Goal: Transaction & Acquisition: Download file/media

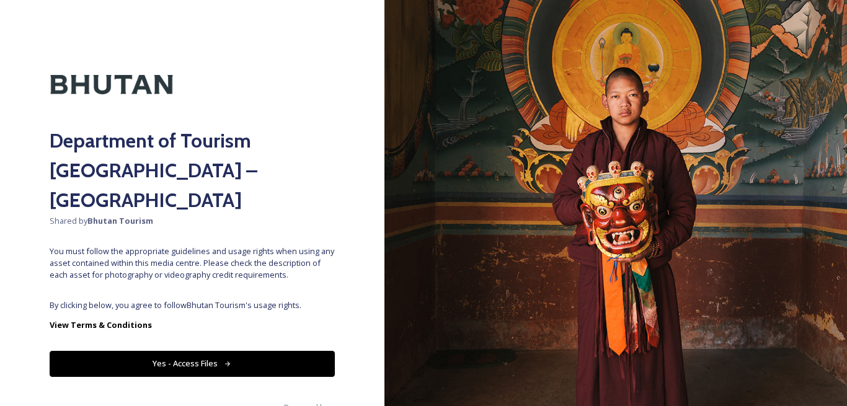
click at [238, 351] on button "Yes - Access Files" at bounding box center [192, 363] width 285 height 25
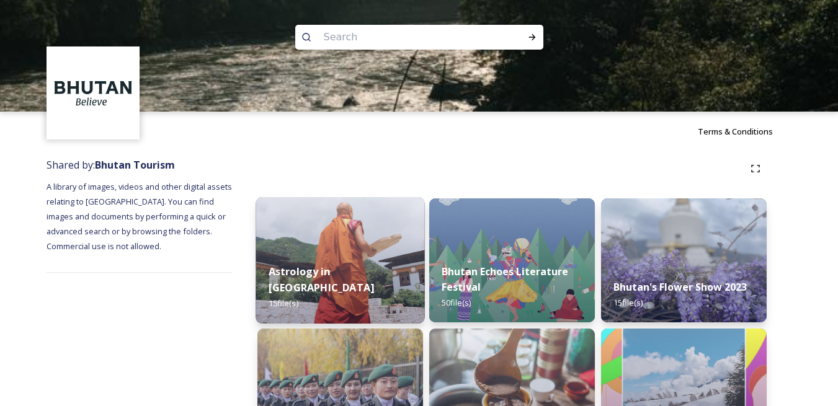
scroll to position [124, 0]
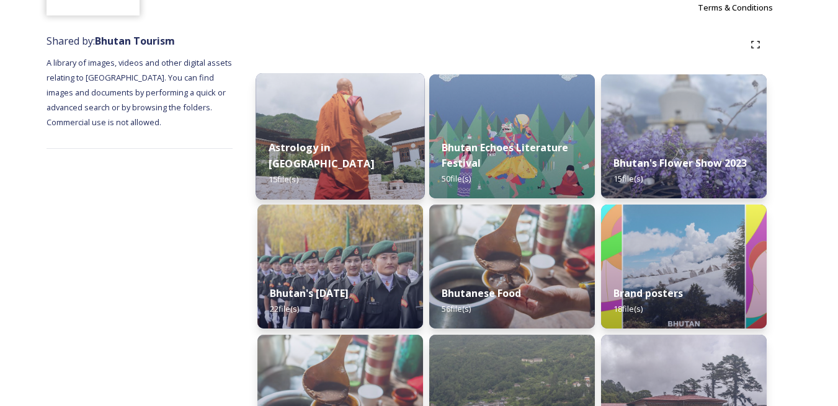
click at [333, 148] on div "Astrology in [GEOGRAPHIC_DATA] 15 file(s)" at bounding box center [339, 164] width 169 height 72
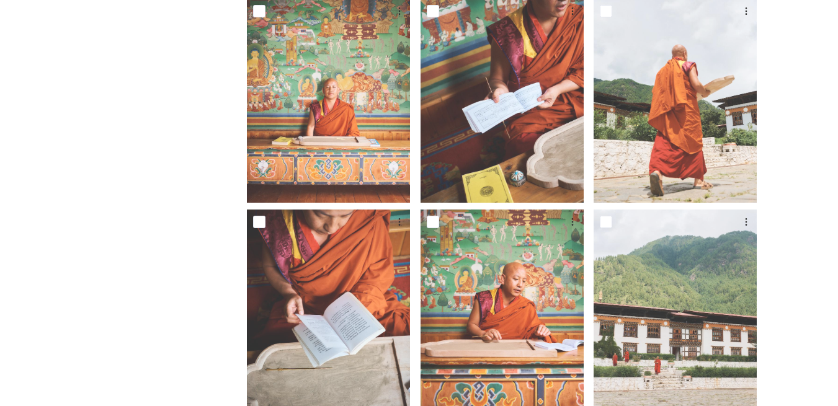
scroll to position [186, 0]
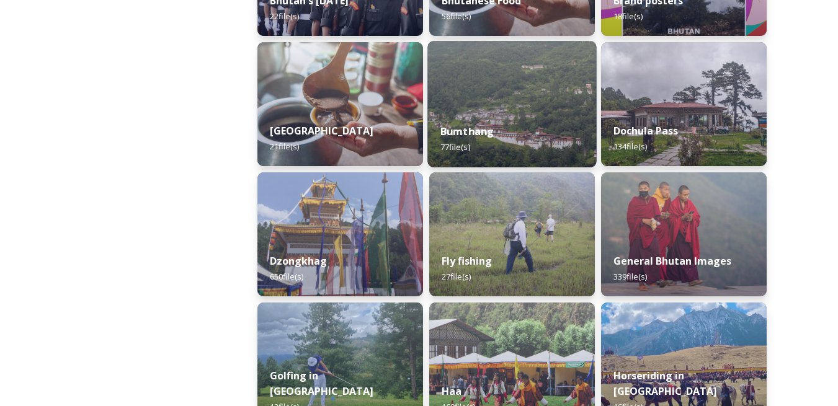
scroll to position [496, 0]
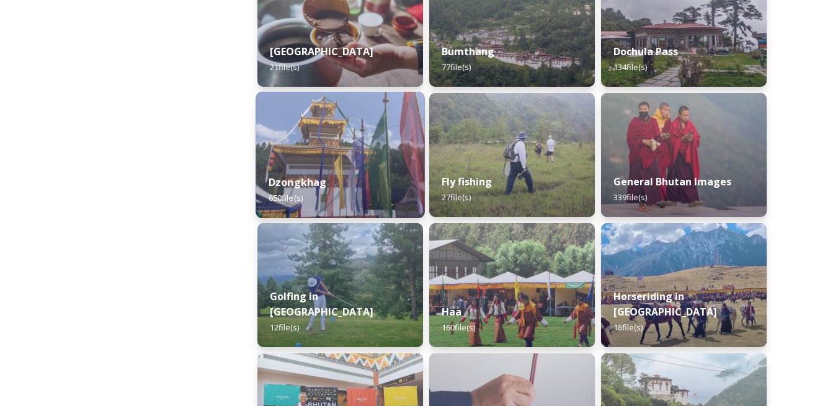
click at [359, 166] on div "Dzongkhag 650 file(s)" at bounding box center [339, 190] width 169 height 56
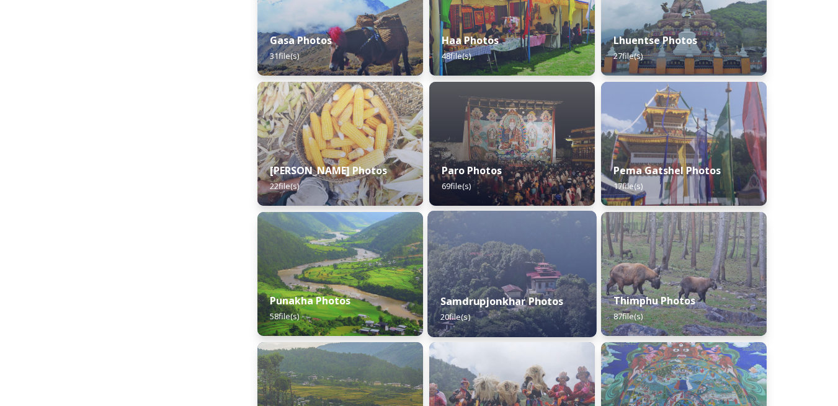
scroll to position [315, 0]
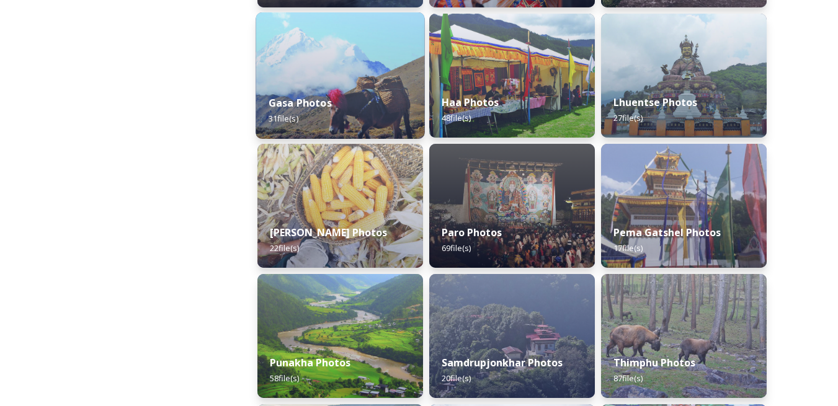
click at [365, 73] on img at bounding box center [339, 75] width 169 height 126
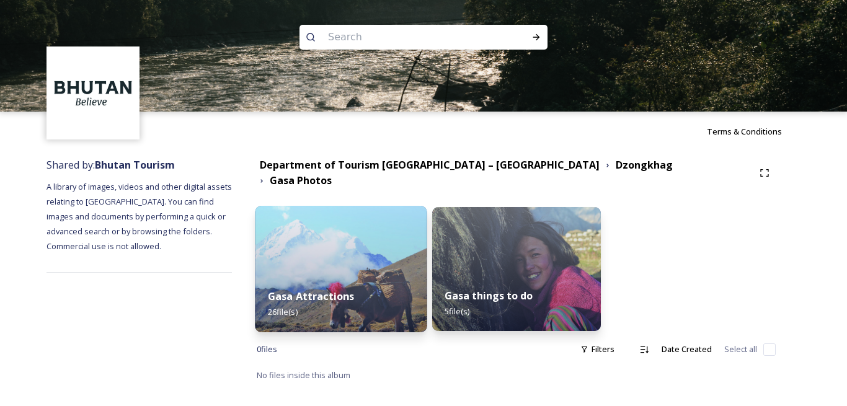
click at [319, 229] on img at bounding box center [341, 269] width 172 height 126
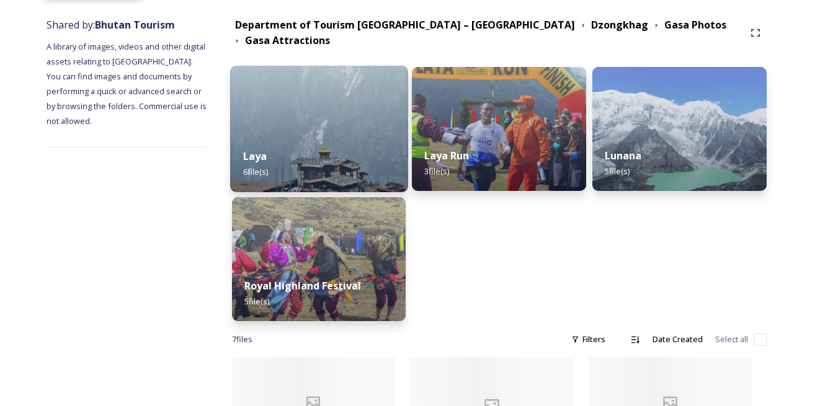
scroll to position [63, 0]
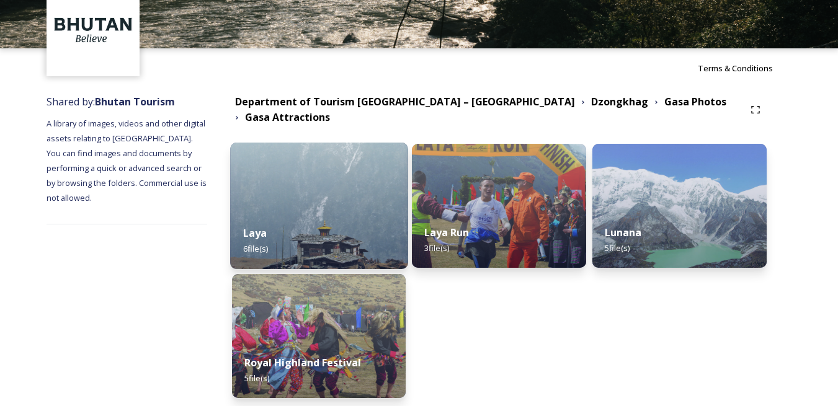
click at [310, 194] on img at bounding box center [318, 206] width 177 height 126
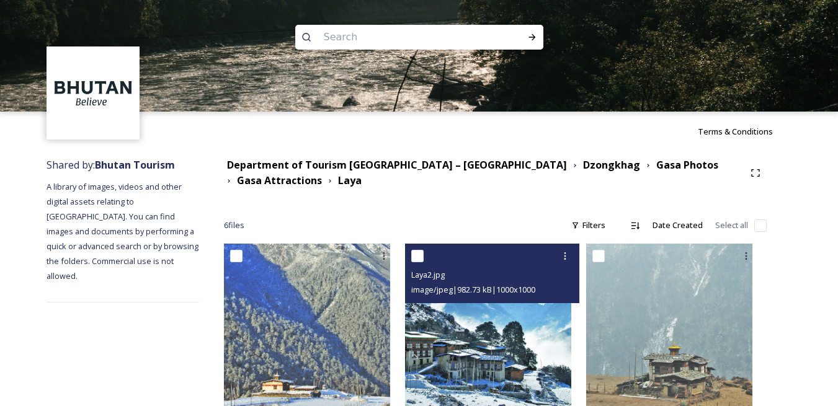
scroll to position [200, 0]
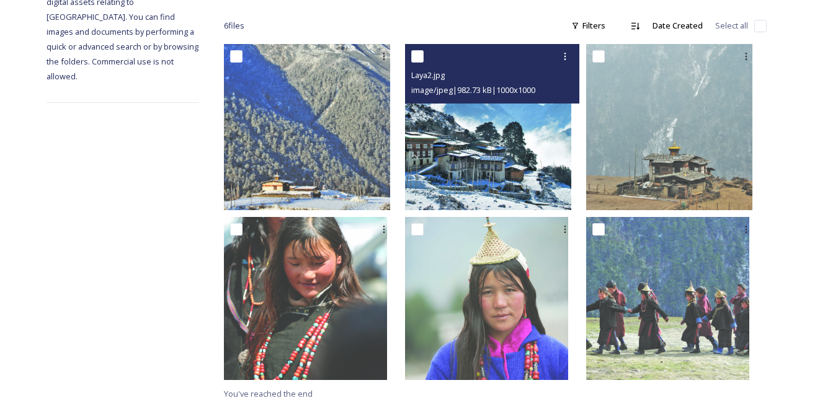
click at [485, 147] on img at bounding box center [488, 127] width 166 height 166
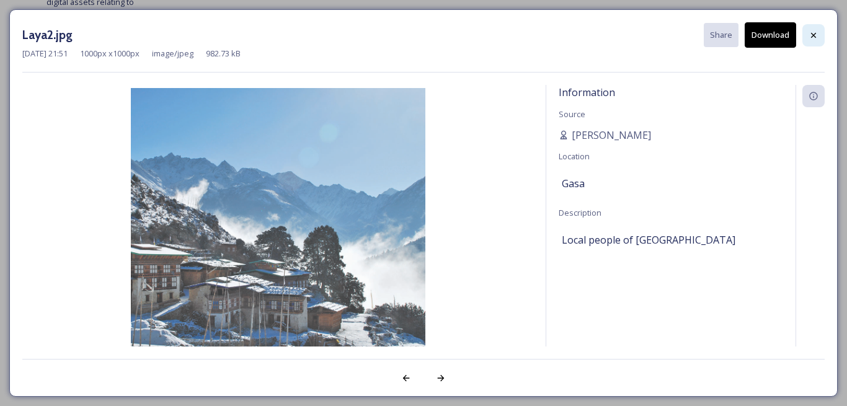
click at [815, 37] on icon at bounding box center [813, 34] width 5 height 5
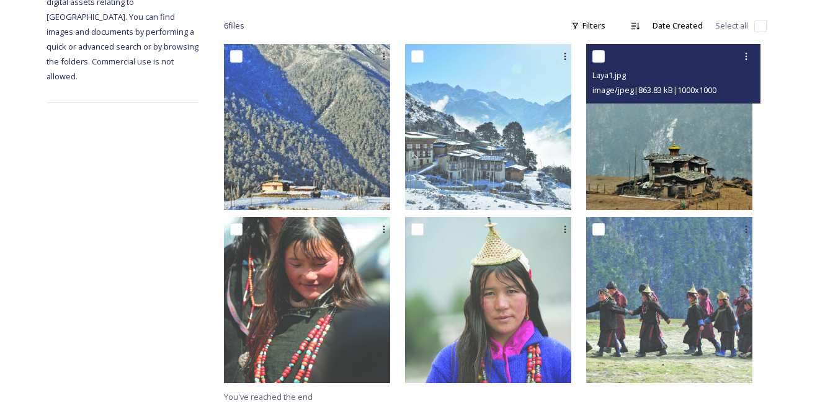
click at [662, 161] on img at bounding box center [669, 127] width 166 height 166
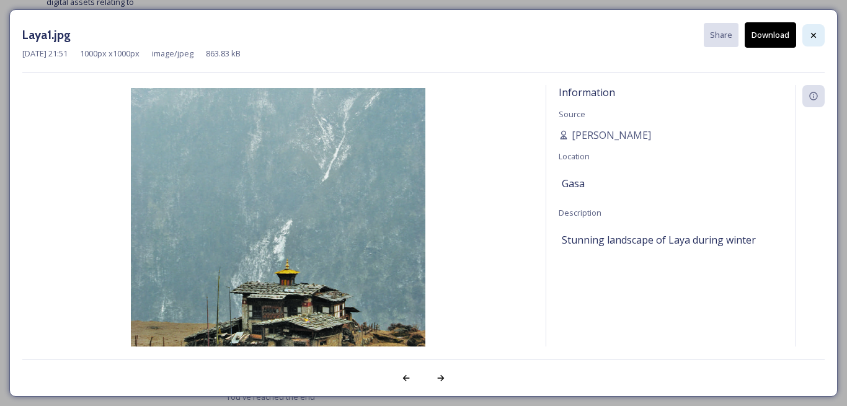
click at [812, 37] on icon at bounding box center [813, 35] width 10 height 10
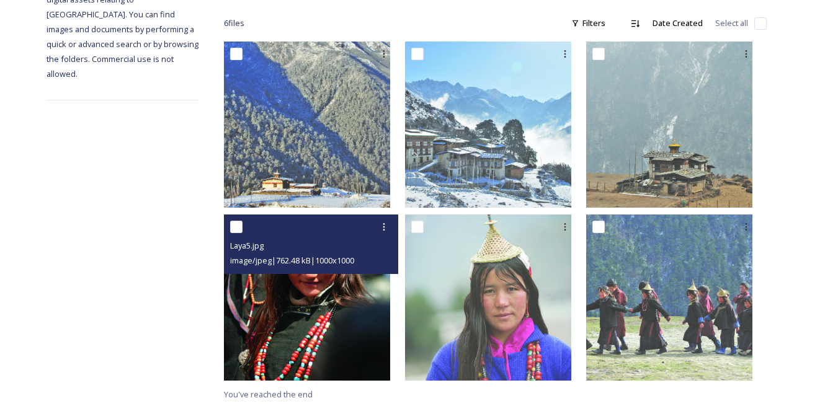
scroll to position [203, 0]
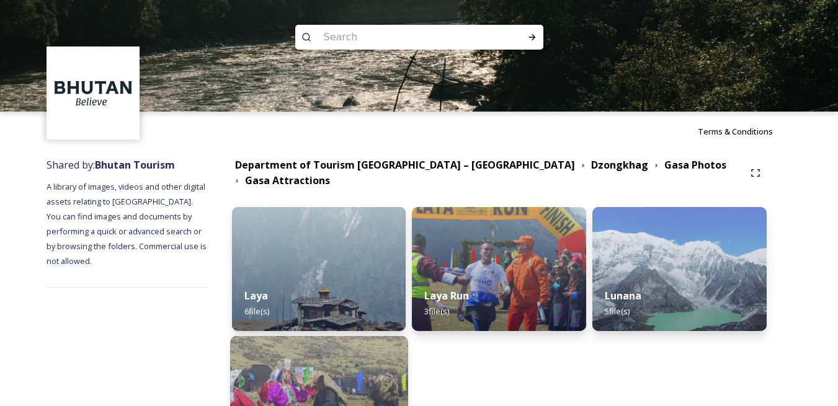
click at [360, 336] on img at bounding box center [318, 399] width 177 height 126
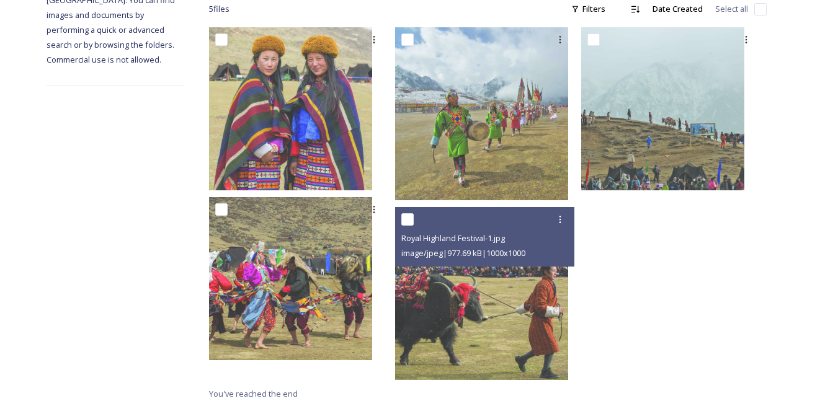
scroll to position [127, 0]
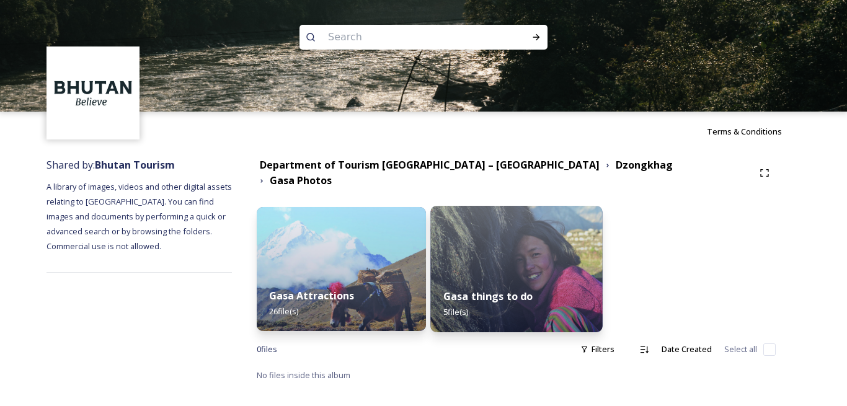
click at [542, 265] on img at bounding box center [516, 269] width 172 height 126
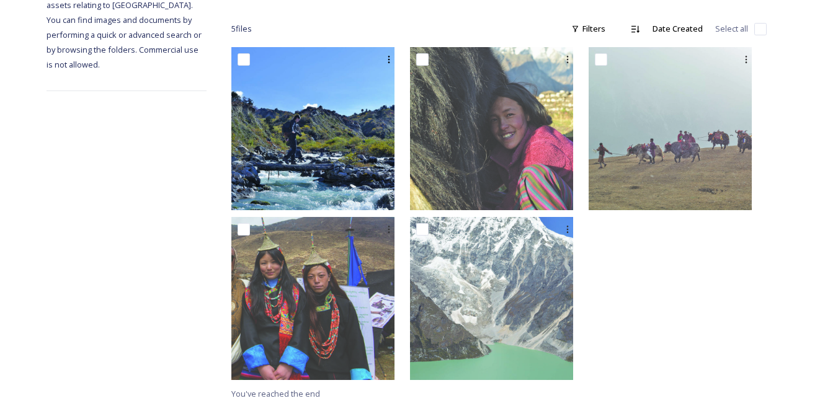
scroll to position [73, 0]
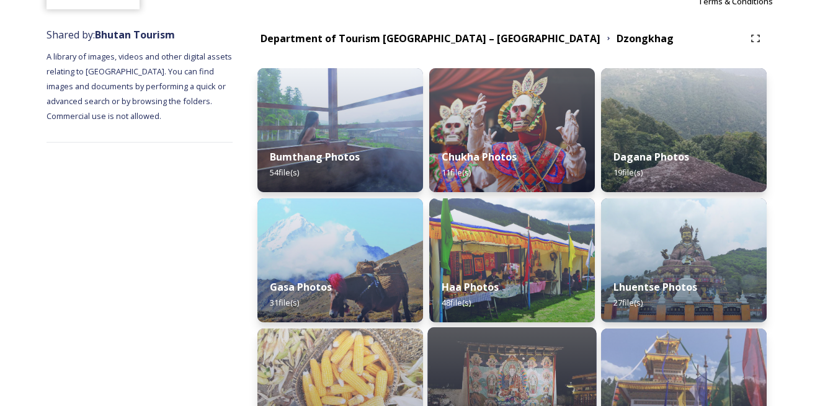
scroll to position [129, 0]
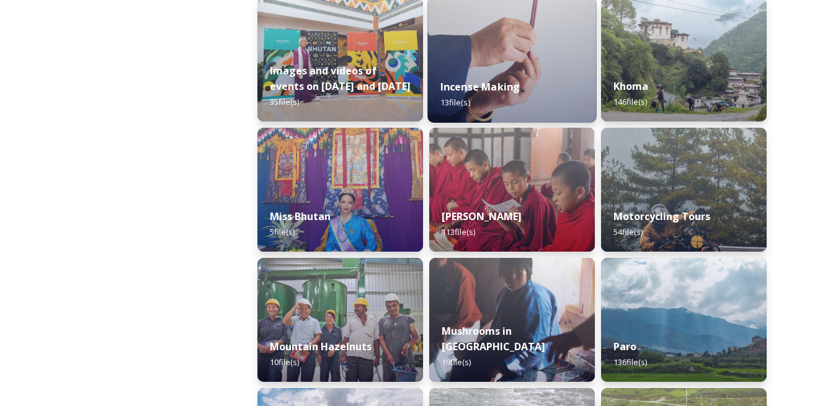
scroll to position [868, 0]
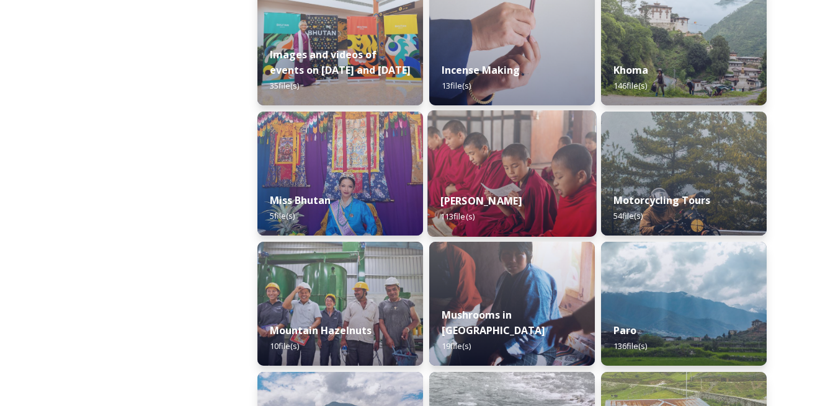
click at [498, 175] on img at bounding box center [511, 173] width 169 height 126
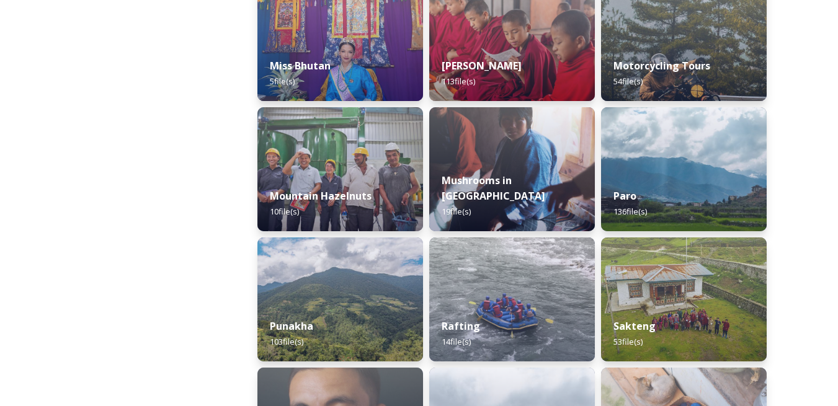
scroll to position [1116, 0]
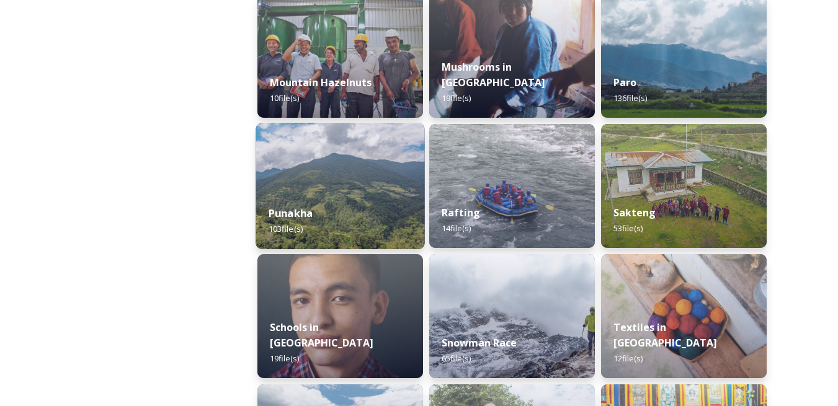
click at [301, 186] on img at bounding box center [339, 186] width 169 height 126
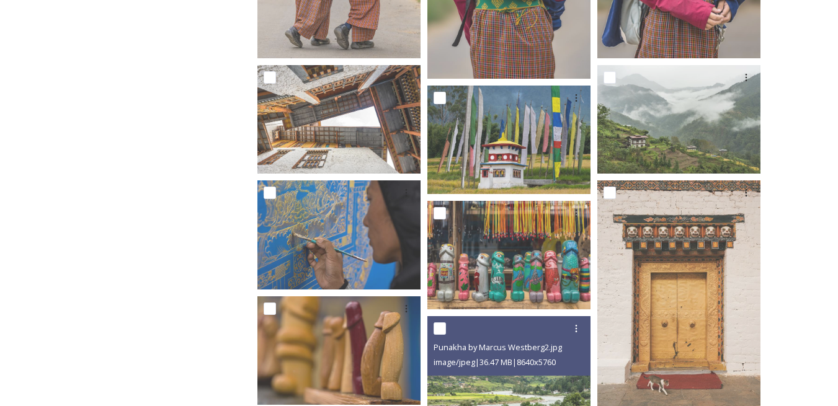
scroll to position [2058, 0]
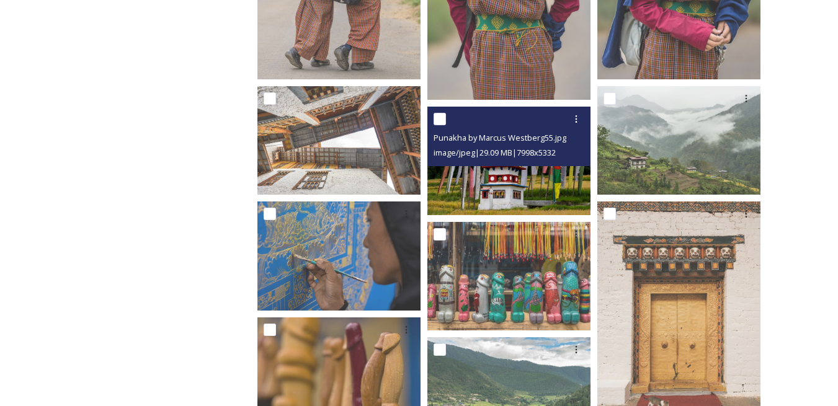
click at [507, 159] on div "image/jpeg | 29.09 MB | 7998 x 5332" at bounding box center [510, 152] width 154 height 15
click at [512, 186] on img at bounding box center [508, 160] width 163 height 108
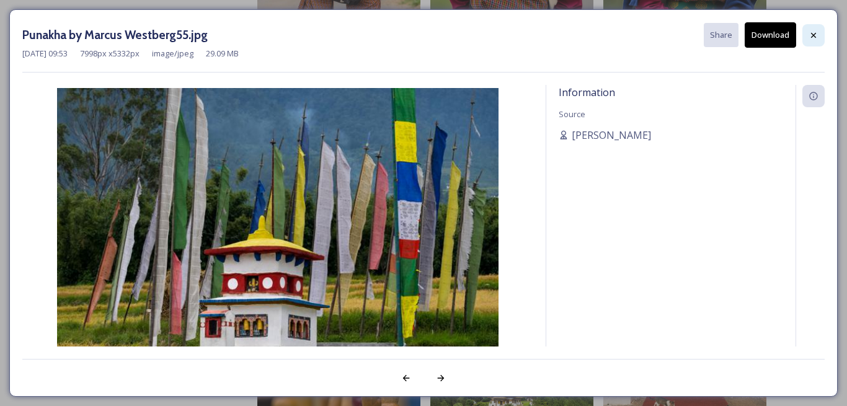
click at [813, 38] on icon at bounding box center [813, 35] width 10 height 10
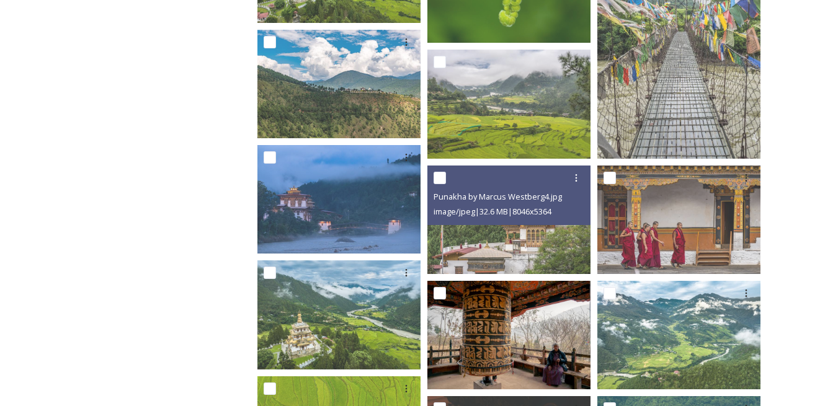
scroll to position [1252, 0]
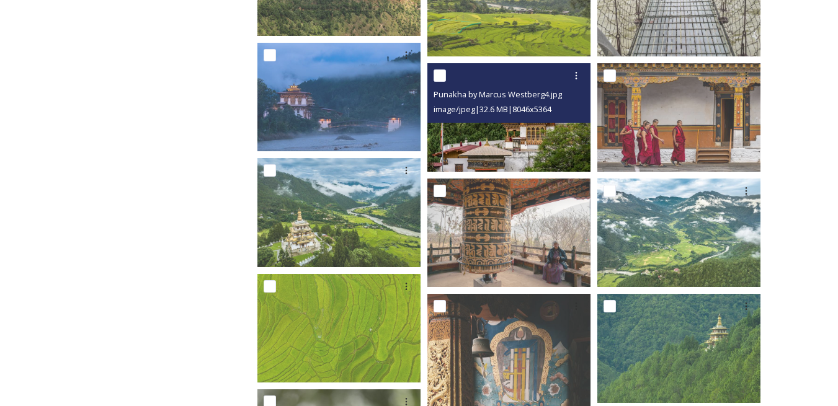
click at [508, 139] on img at bounding box center [508, 117] width 163 height 108
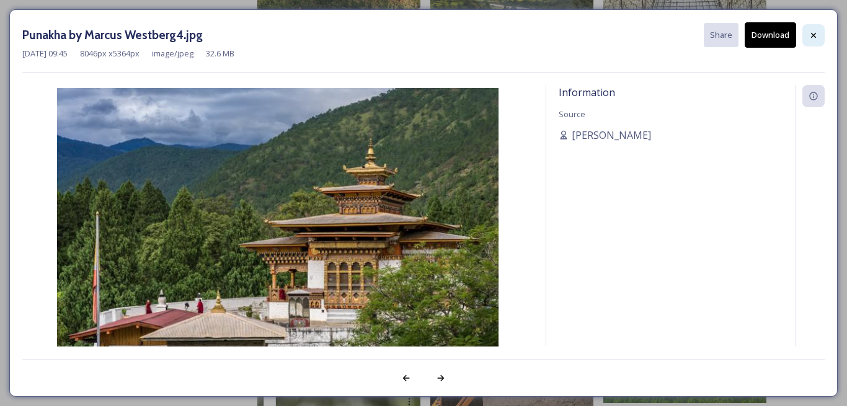
click at [821, 34] on div at bounding box center [813, 35] width 22 height 22
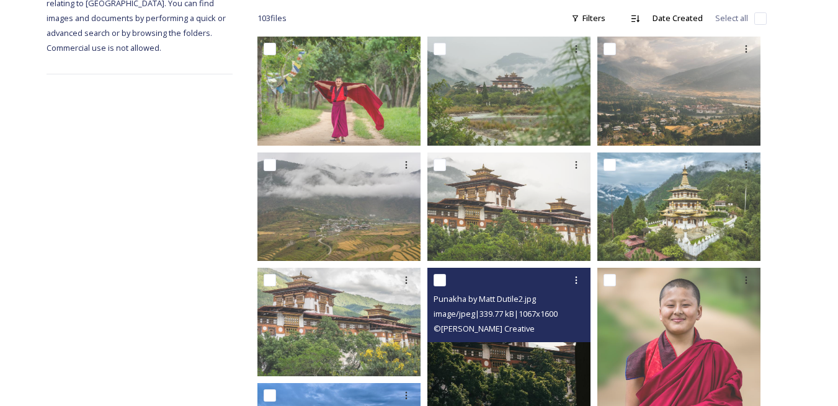
scroll to position [74, 0]
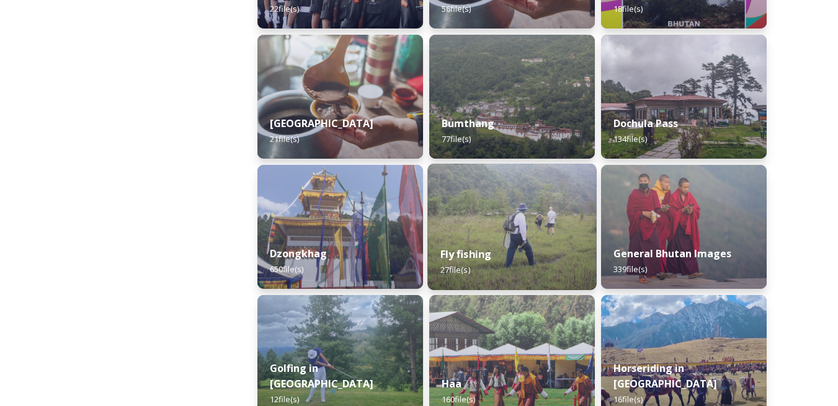
scroll to position [496, 0]
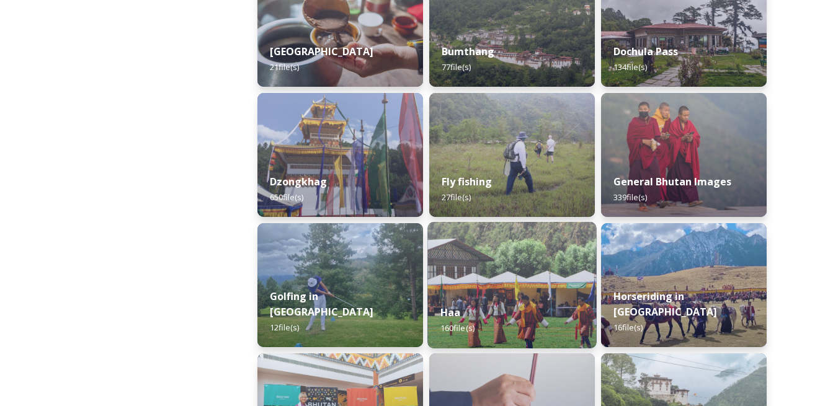
click at [523, 293] on div "Haa 160 file(s)" at bounding box center [511, 320] width 169 height 56
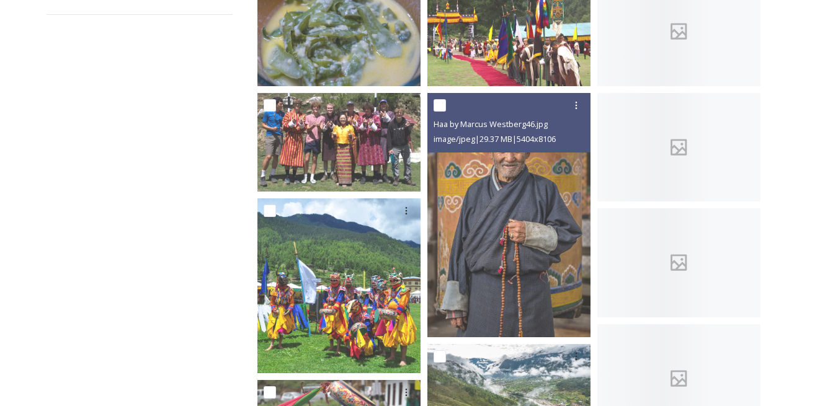
scroll to position [186, 0]
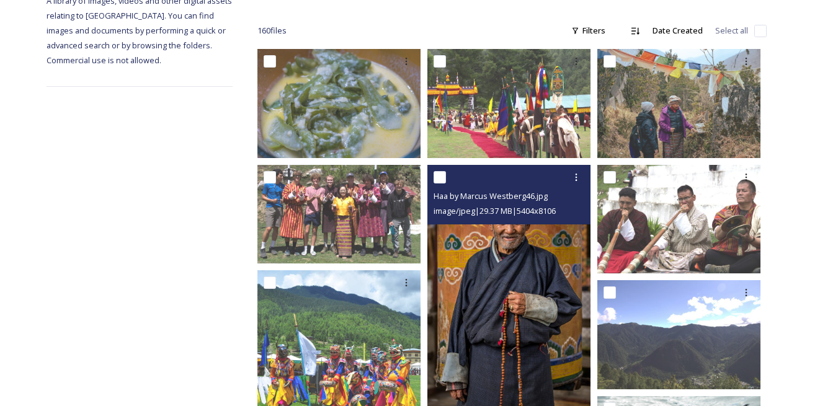
click at [439, 180] on input "checkbox" at bounding box center [439, 177] width 12 height 12
checkbox input "true"
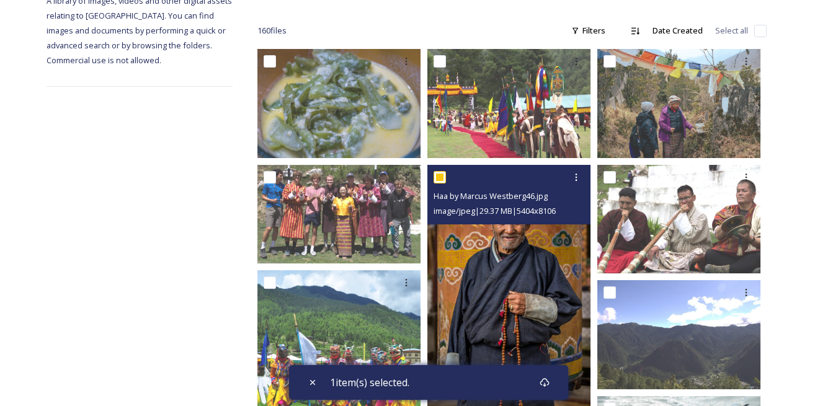
scroll to position [372, 0]
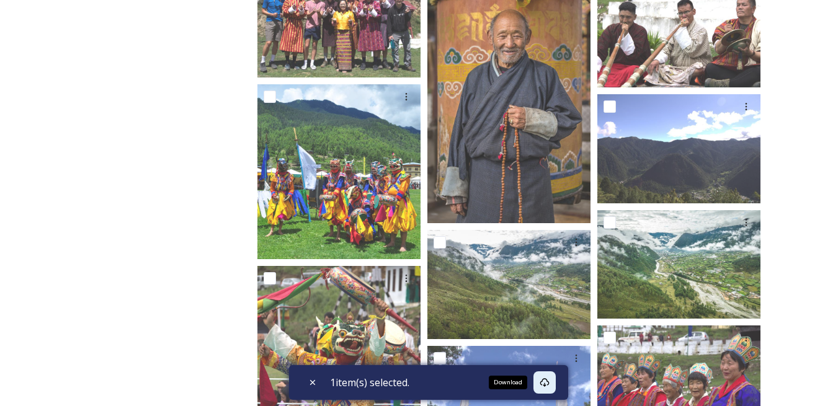
click at [555, 379] on div "Download" at bounding box center [544, 382] width 22 height 22
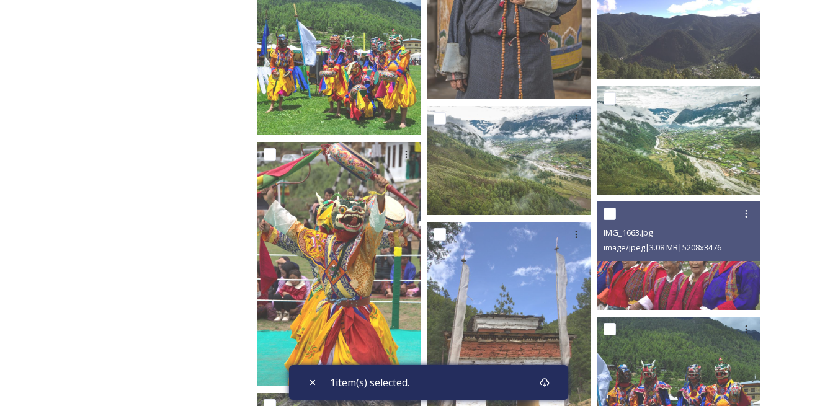
scroll to position [310, 0]
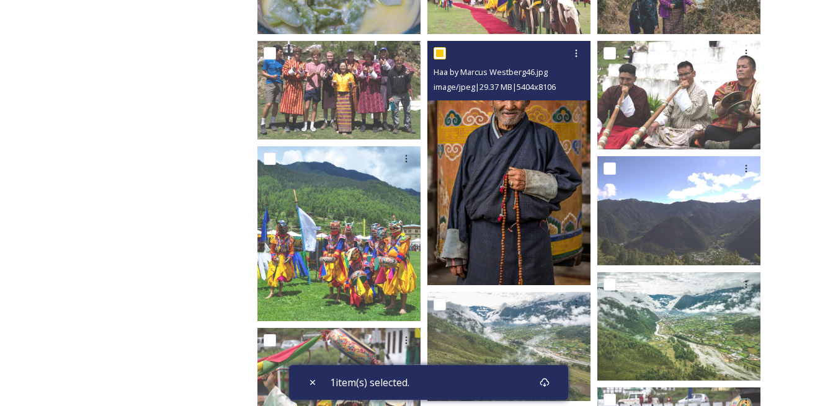
click at [528, 200] on img at bounding box center [508, 163] width 163 height 245
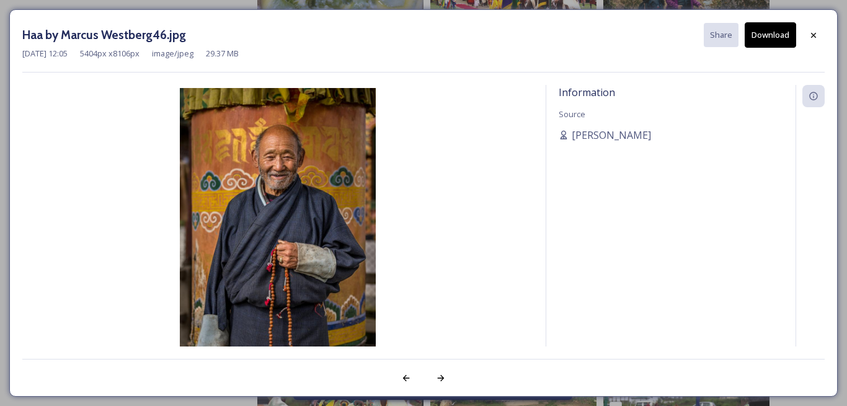
click at [303, 250] on img at bounding box center [277, 235] width 511 height 294
click at [303, 246] on img at bounding box center [277, 235] width 511 height 294
click at [813, 41] on div at bounding box center [813, 35] width 22 height 22
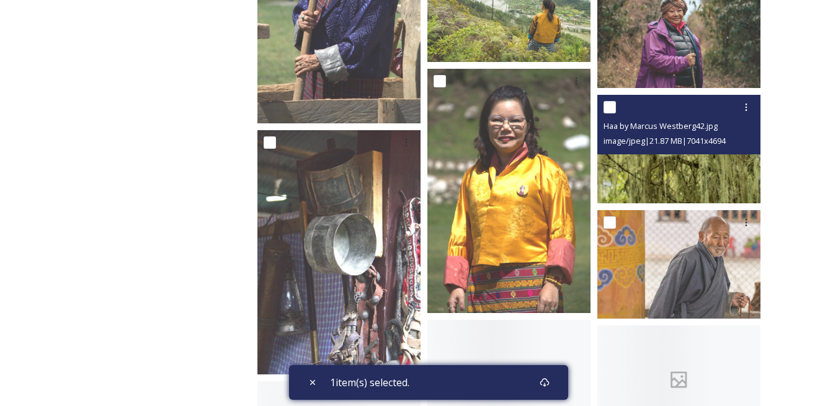
scroll to position [4464, 0]
